Goal: Task Accomplishment & Management: Manage account settings

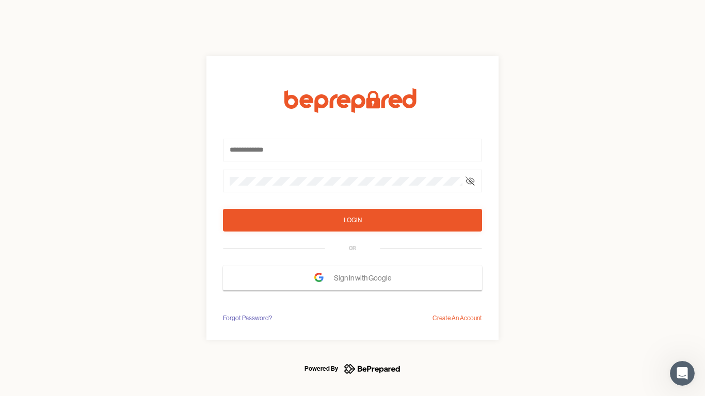
click at [352, 198] on form "Login OR Sign In with Google" at bounding box center [352, 189] width 259 height 202
click at [470, 181] on icon at bounding box center [470, 181] width 8 height 8
click at [352, 220] on div "Login" at bounding box center [352, 220] width 18 height 10
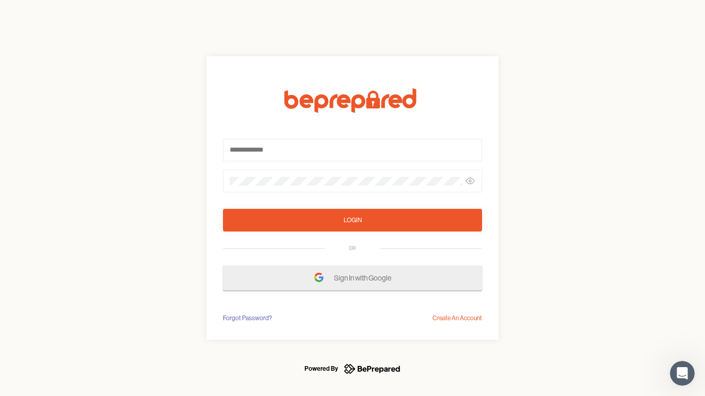
click at [352, 278] on span "Sign In with Google" at bounding box center [365, 278] width 62 height 19
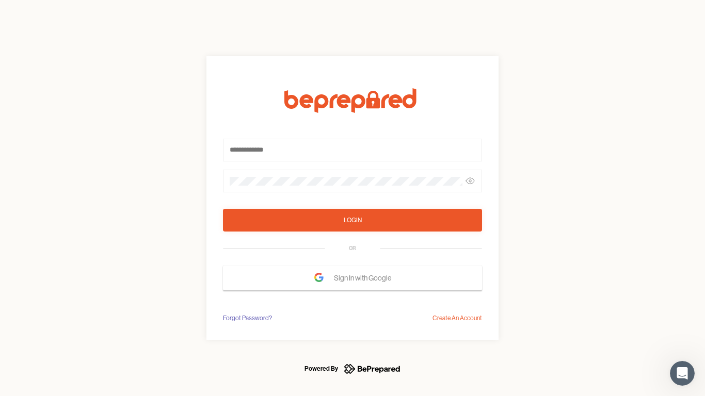
click at [247, 318] on div "Forgot Password?" at bounding box center [247, 318] width 49 height 10
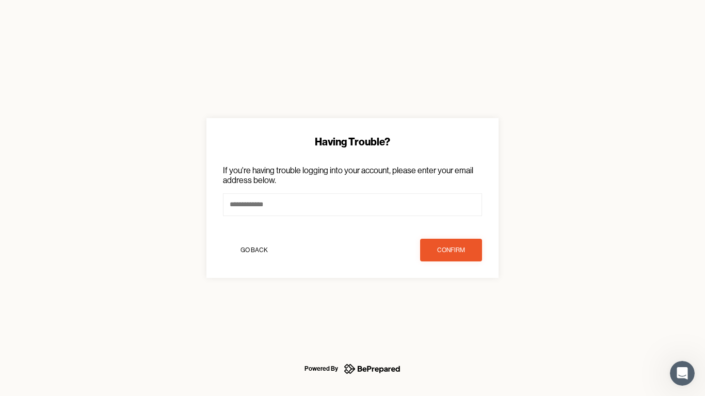
click at [457, 318] on div "Having Trouble? If you're having trouble logging into your account, please ente…" at bounding box center [352, 198] width 705 height 396
click at [682, 373] on icon "Open Intercom Messenger" at bounding box center [682, 373] width 17 height 17
